Goal: Check status

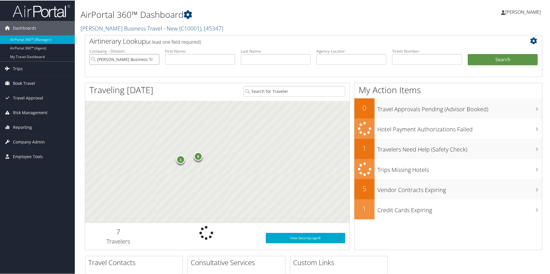
click at [152, 59] on input "Christopherson Business Travel - New" at bounding box center [124, 58] width 70 height 11
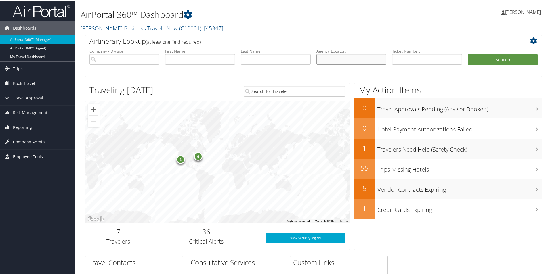
click at [329, 60] on input "text" at bounding box center [351, 58] width 70 height 11
paste input "DC744K"
type input "DC744K"
click at [475, 61] on button "Search" at bounding box center [503, 59] width 70 height 12
click at [475, 60] on button "Search" at bounding box center [503, 59] width 70 height 12
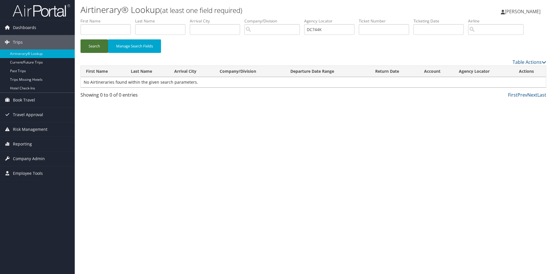
click at [92, 47] on button "Search" at bounding box center [95, 46] width 28 height 14
click at [98, 48] on button "Search" at bounding box center [95, 46] width 28 height 14
